Goal: Find specific fact: Find specific page/section

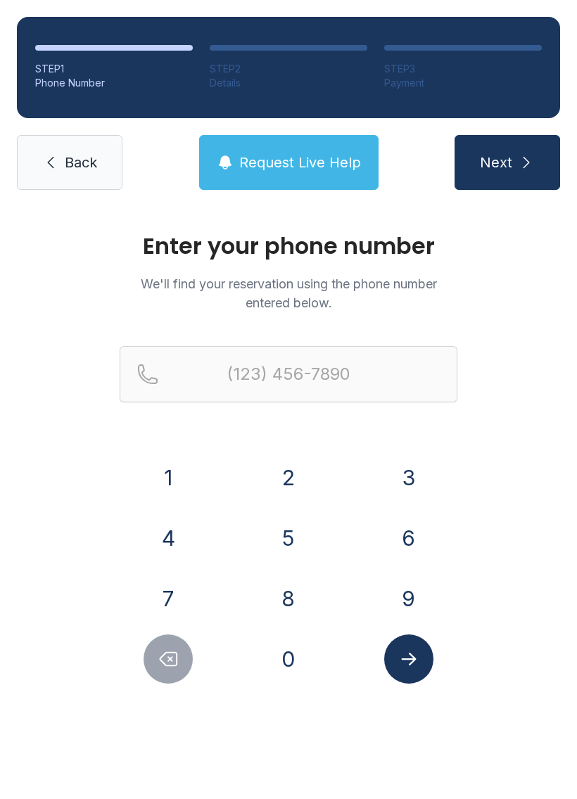
click at [411, 609] on button "9" at bounding box center [408, 598] width 49 height 49
click at [190, 486] on button "1" at bounding box center [167, 477] width 49 height 49
click at [275, 492] on button "2" at bounding box center [288, 477] width 49 height 49
click at [181, 540] on button "4" at bounding box center [167, 537] width 49 height 49
click at [382, 484] on div "3" at bounding box center [408, 477] width 98 height 49
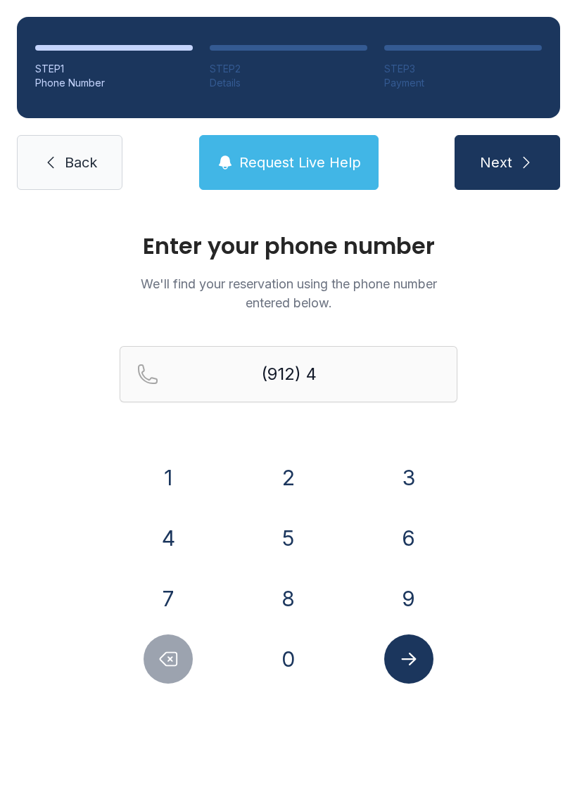
click at [393, 555] on button "6" at bounding box center [408, 537] width 49 height 49
click at [163, 675] on button "Delete number" at bounding box center [167, 658] width 49 height 49
click at [411, 475] on button "3" at bounding box center [408, 477] width 49 height 49
click at [397, 535] on button "6" at bounding box center [408, 537] width 49 height 49
click at [178, 611] on button "7" at bounding box center [167, 598] width 49 height 49
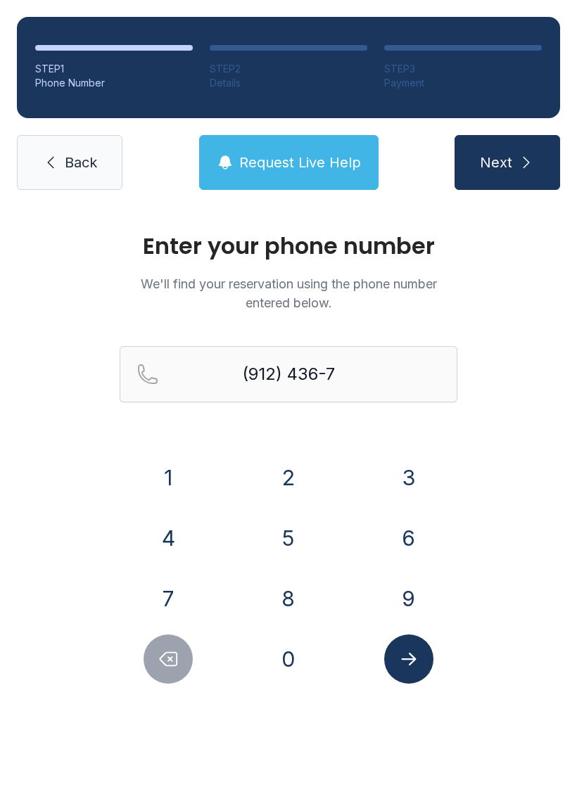
click at [168, 536] on button "4" at bounding box center [167, 537] width 49 height 49
click at [158, 600] on button "7" at bounding box center [167, 598] width 49 height 49
click at [404, 554] on button "6" at bounding box center [408, 537] width 49 height 49
type input "[PHONE_NUMBER]"
click at [424, 671] on button "Submit lookup form" at bounding box center [408, 658] width 49 height 49
